Goal: Information Seeking & Learning: Learn about a topic

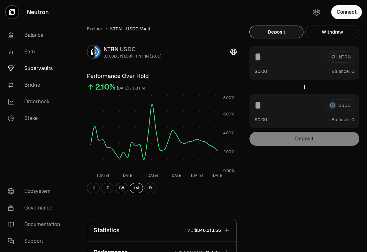
click at [40, 70] on link "Supervaults" at bounding box center [36, 68] width 66 height 17
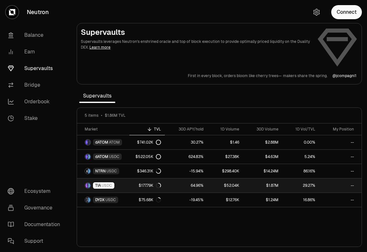
click at [183, 186] on link "64.96%" at bounding box center [186, 185] width 42 height 14
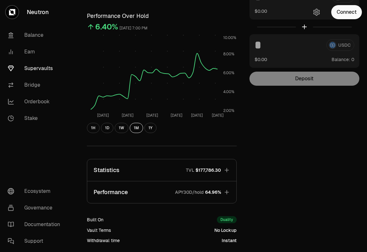
scroll to position [60, 0]
click at [230, 189] on button "Performance APY30D/hold 64.96%" at bounding box center [161, 192] width 149 height 22
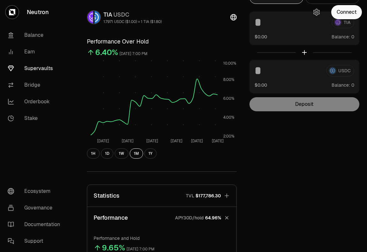
scroll to position [20, 0]
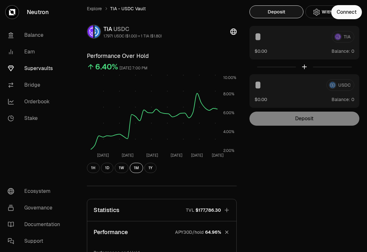
click at [43, 69] on link "Supervaults" at bounding box center [36, 68] width 66 height 17
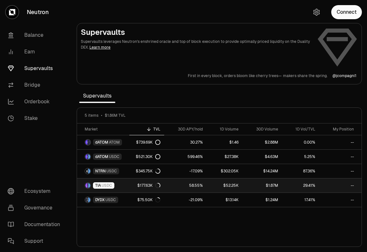
click at [111, 182] on div "TIA USDC" at bounding box center [103, 185] width 21 height 6
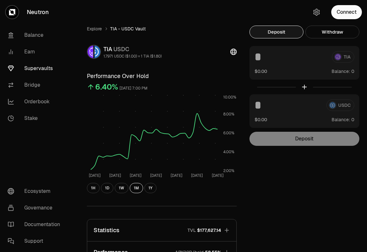
click at [27, 66] on link "Supervaults" at bounding box center [36, 68] width 66 height 17
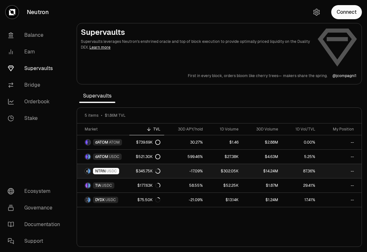
click at [109, 169] on span "USDC" at bounding box center [111, 170] width 11 height 5
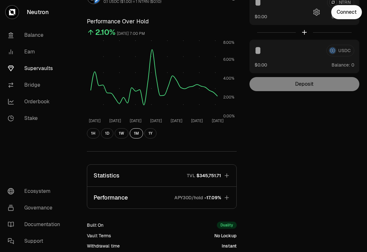
scroll to position [54, 0]
click at [226, 174] on icon "button" at bounding box center [227, 175] width 4 height 4
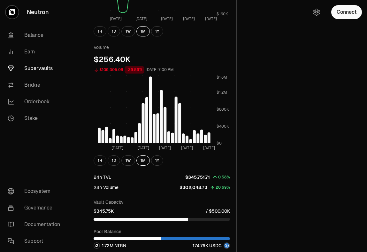
scroll to position [86, 0]
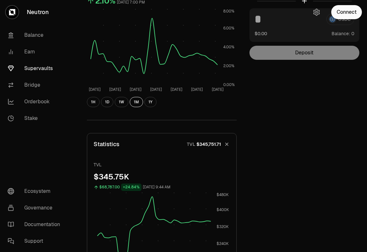
click at [226, 142] on icon "button" at bounding box center [226, 144] width 9 height 9
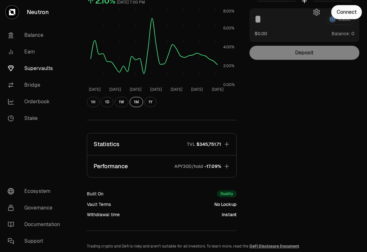
click at [228, 163] on icon "button" at bounding box center [227, 166] width 6 height 6
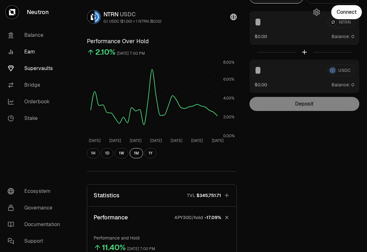
scroll to position [0, 0]
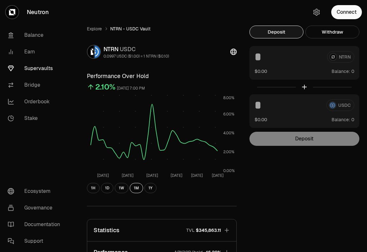
click at [36, 65] on link "Supervaults" at bounding box center [36, 68] width 66 height 17
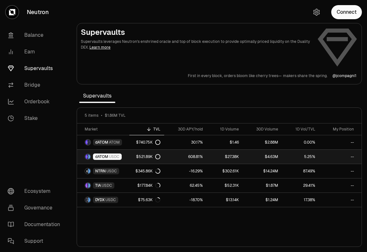
click at [178, 157] on link "608.81%" at bounding box center [185, 156] width 42 height 14
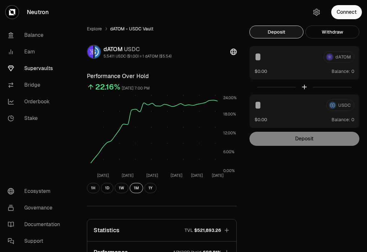
scroll to position [7, 0]
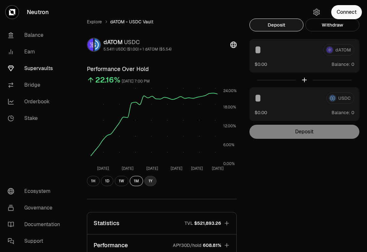
click at [152, 180] on button "1Y" at bounding box center [150, 181] width 12 height 10
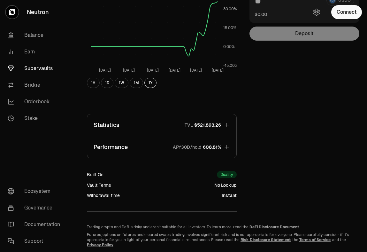
scroll to position [104, 0]
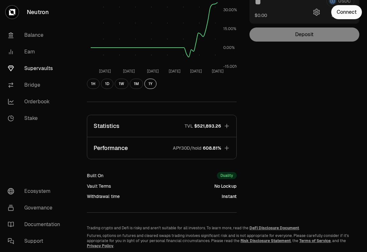
click at [228, 146] on icon "button" at bounding box center [227, 148] width 6 height 6
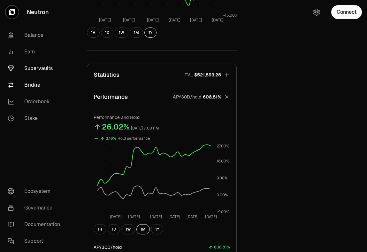
scroll to position [127, 0]
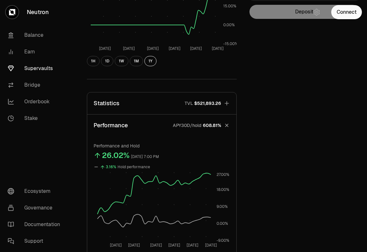
click at [42, 66] on link "Supervaults" at bounding box center [36, 68] width 66 height 17
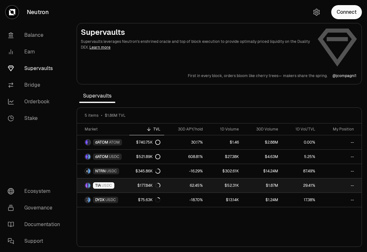
click at [126, 184] on link "TIA USDC" at bounding box center [103, 185] width 52 height 14
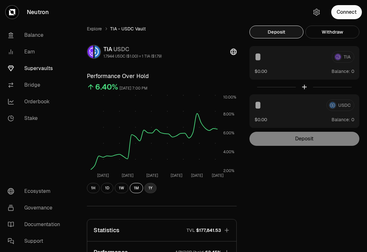
click at [150, 190] on button "1Y" at bounding box center [150, 188] width 12 height 10
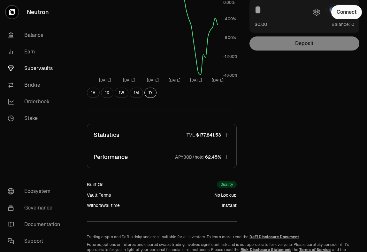
scroll to position [102, 0]
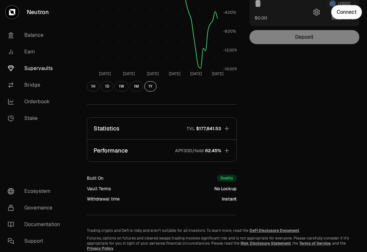
click at [226, 152] on icon "button" at bounding box center [227, 150] width 6 height 6
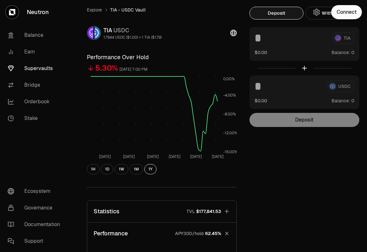
scroll to position [0, 0]
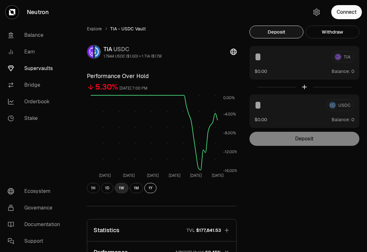
click at [121, 188] on button "1W" at bounding box center [122, 188] width 14 height 10
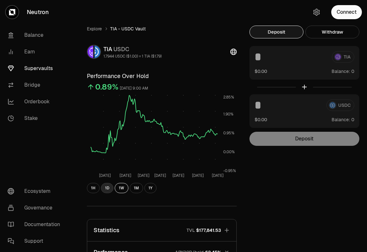
click at [109, 187] on button "1D" at bounding box center [107, 188] width 12 height 10
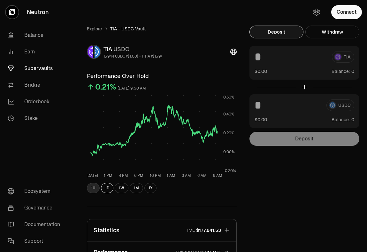
click at [94, 189] on button "1H" at bounding box center [93, 188] width 13 height 10
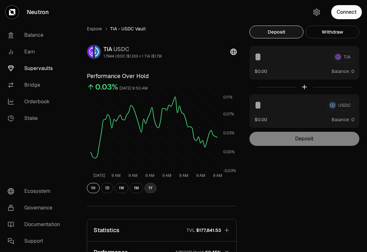
click at [149, 191] on button "1Y" at bounding box center [150, 188] width 12 height 10
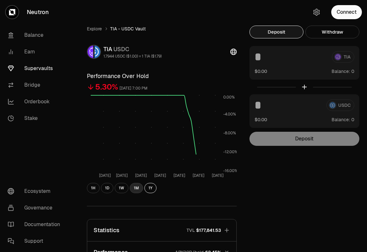
click at [133, 188] on button "1M" at bounding box center [136, 188] width 13 height 10
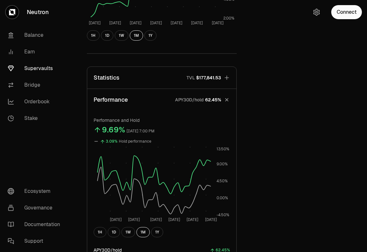
scroll to position [152, 0]
click at [156, 233] on button "1Y" at bounding box center [157, 232] width 12 height 10
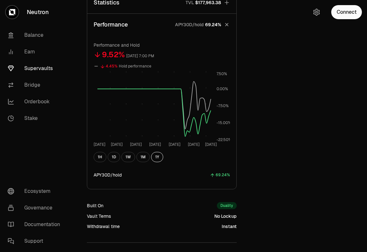
scroll to position [179, 0]
